Goal: Find specific page/section: Find specific page/section

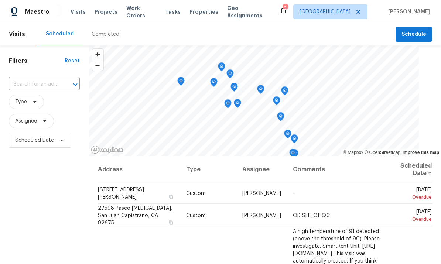
click at [195, 15] on span "Properties" at bounding box center [204, 11] width 29 height 7
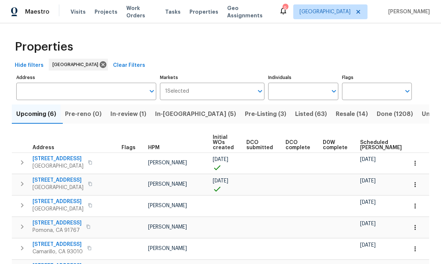
click at [317, 93] on input "Individuals" at bounding box center [297, 91] width 59 height 17
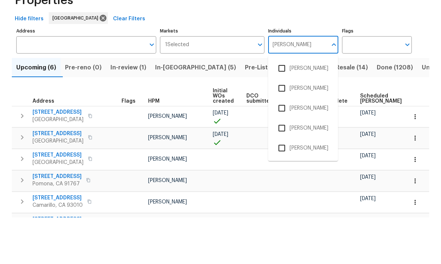
type input "[PERSON_NAME]"
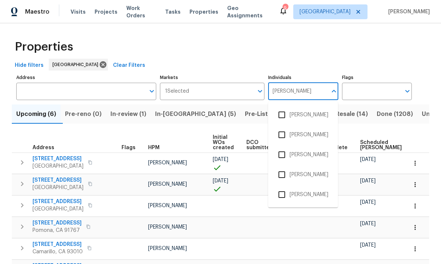
click at [279, 187] on input "checkbox" at bounding box center [282, 195] width 16 height 16
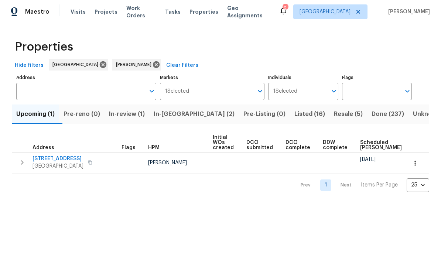
click at [295, 116] on span "Listed (16)" at bounding box center [310, 114] width 31 height 10
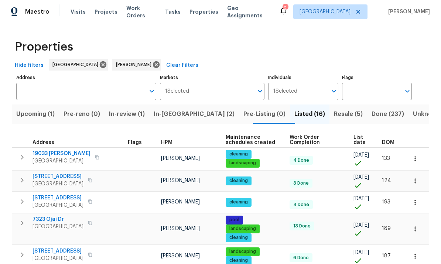
click at [334, 109] on span "Resale (5)" at bounding box center [348, 114] width 29 height 10
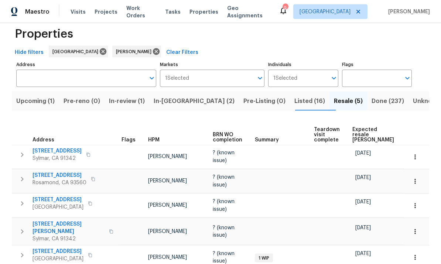
scroll to position [28, 0]
